Goal: Task Accomplishment & Management: Manage account settings

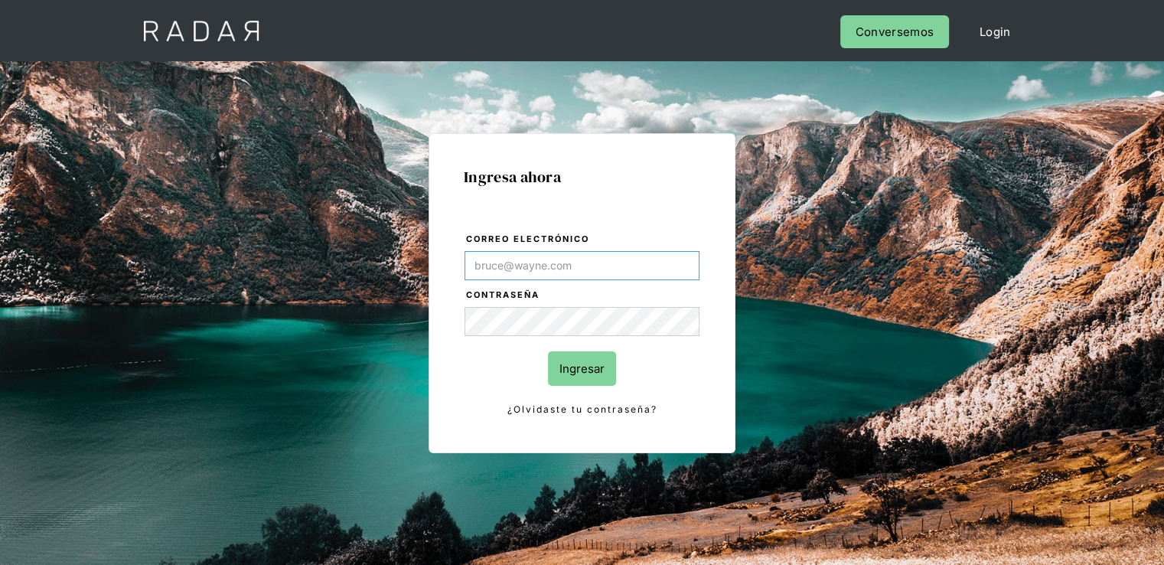
type input "[PERSON_NAME][EMAIL_ADDRESS][PERSON_NAME][DOMAIN_NAME]"
click at [584, 365] on input "Ingresar" at bounding box center [582, 368] width 68 height 34
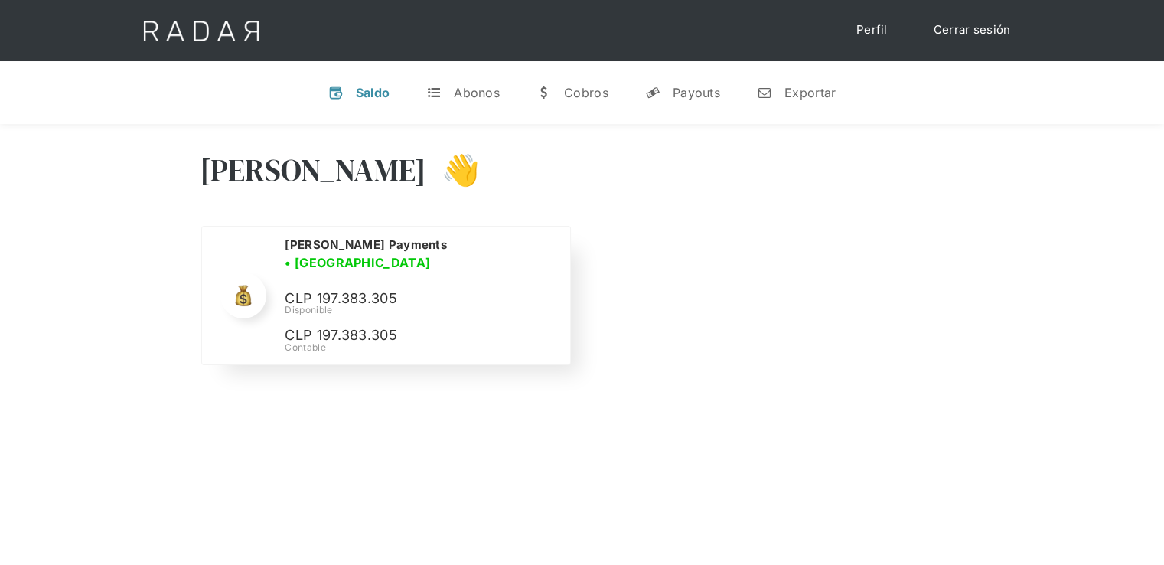
click at [0, 0] on p "CLP 197.383.305" at bounding box center [0, 0] width 0 height 0
copy p "197.383.305"
click at [975, 30] on link "Cerrar sesión" at bounding box center [973, 30] width 108 height 30
